Goal: Transaction & Acquisition: Purchase product/service

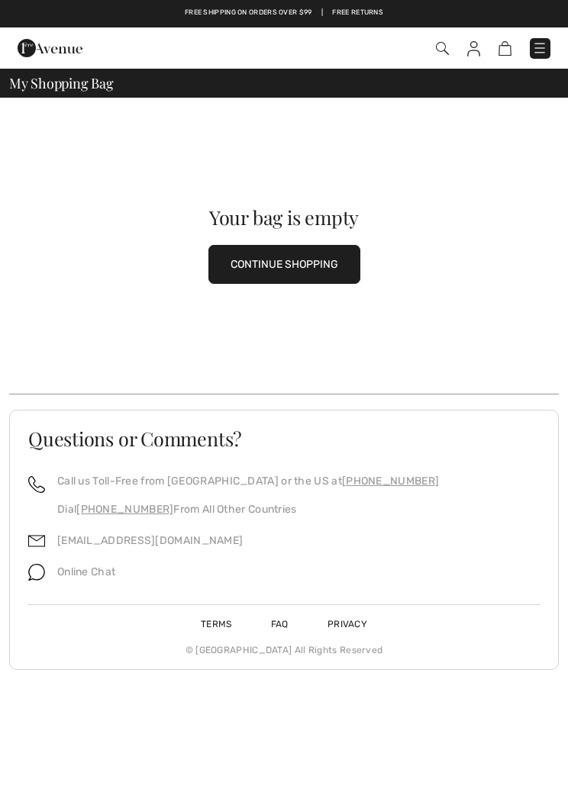
click at [330, 260] on button "CONTINUE SHOPPING" at bounding box center [284, 264] width 152 height 39
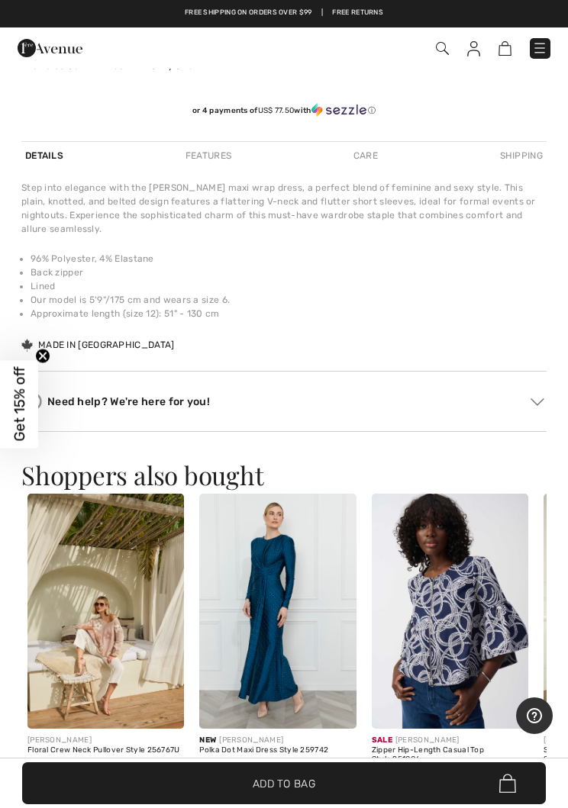
scroll to position [980, 0]
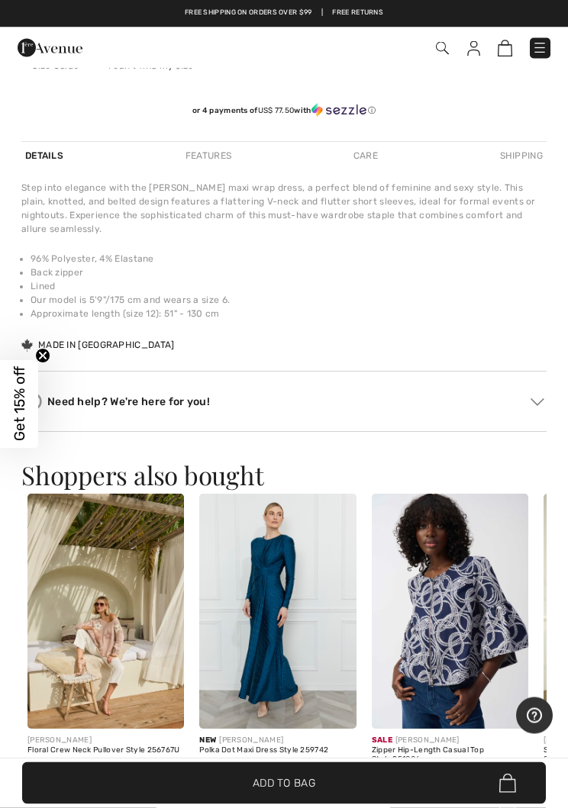
click at [304, 792] on span "Add to Bag" at bounding box center [284, 784] width 63 height 16
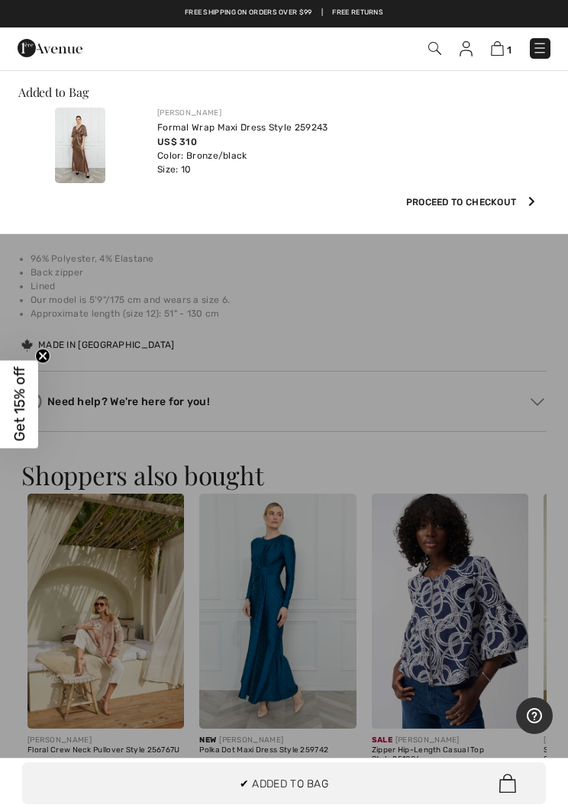
scroll to position [0, 0]
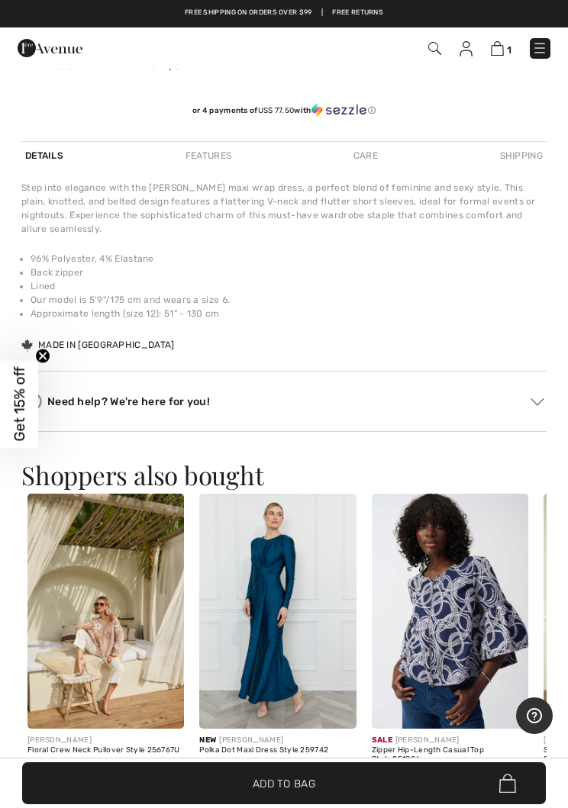
click at [502, 50] on img at bounding box center [497, 48] width 13 height 15
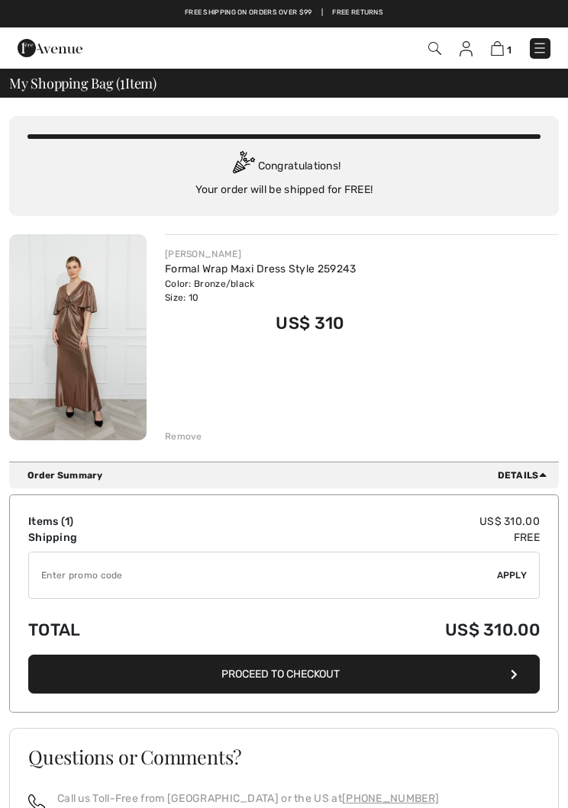
checkbox input "true"
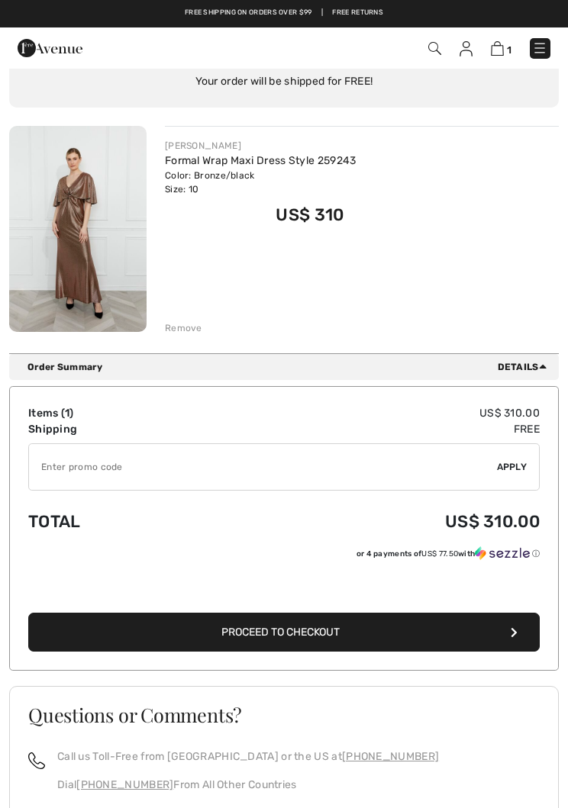
scroll to position [108, 0]
click at [527, 357] on div "Order Summary Details" at bounding box center [284, 368] width 550 height 26
click at [536, 361] on span "Details" at bounding box center [525, 368] width 55 height 14
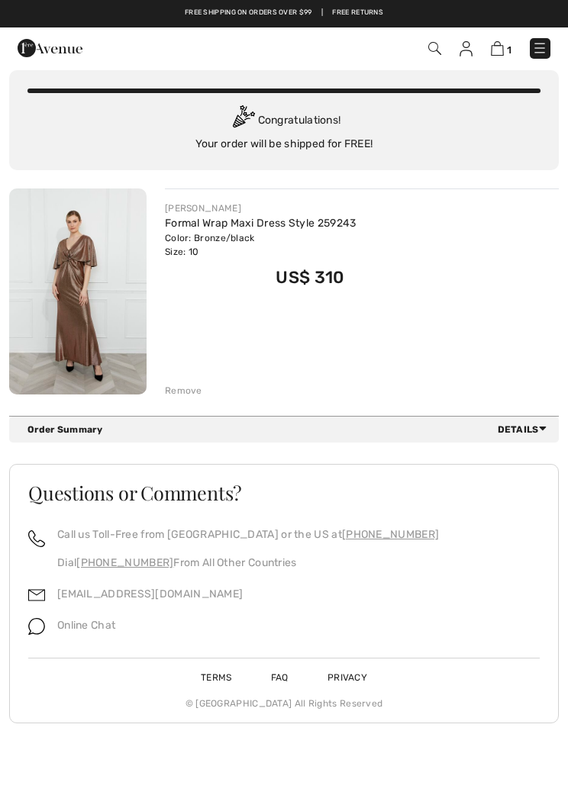
click at [281, 673] on link "FAQ" at bounding box center [280, 678] width 54 height 11
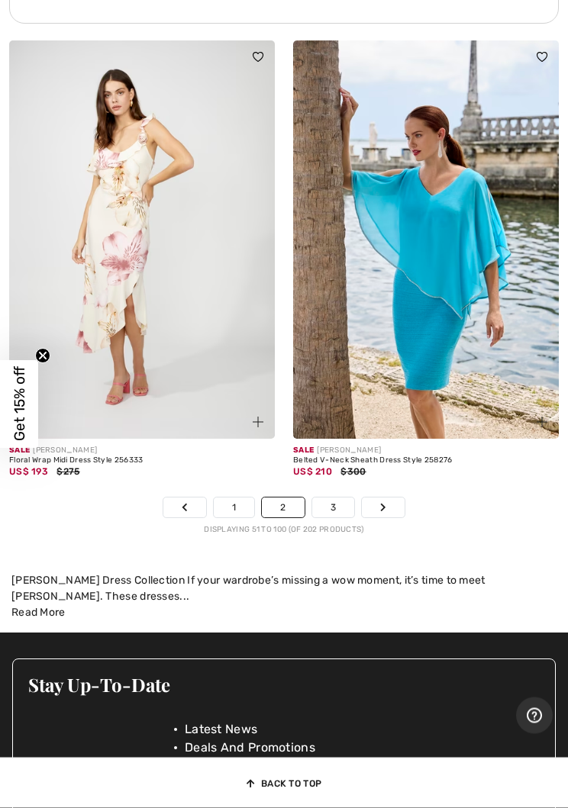
scroll to position [11775, 0]
click at [337, 498] on link "3" at bounding box center [333, 508] width 42 height 20
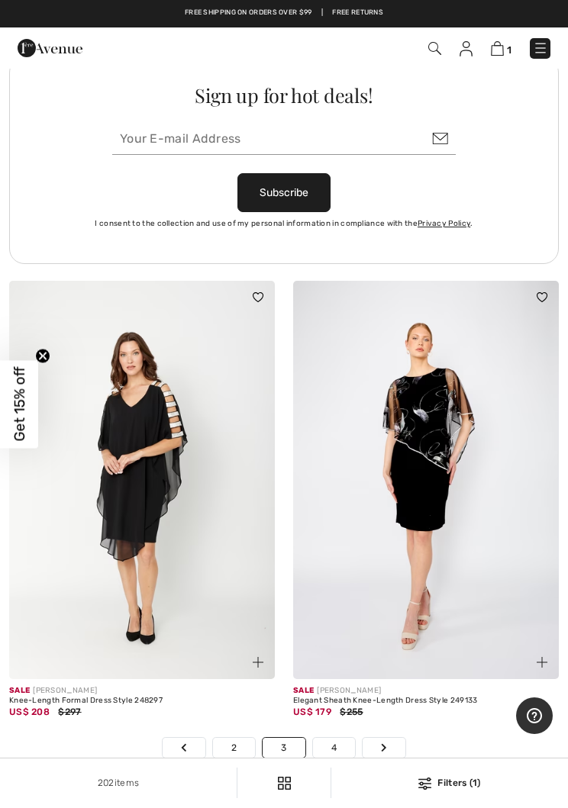
scroll to position [11506, 0]
